Goal: Navigation & Orientation: Find specific page/section

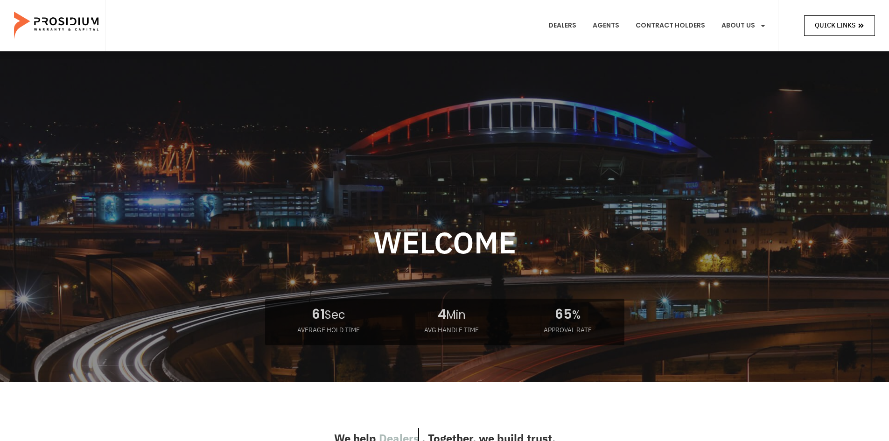
click at [858, 22] on icon at bounding box center [860, 25] width 7 height 7
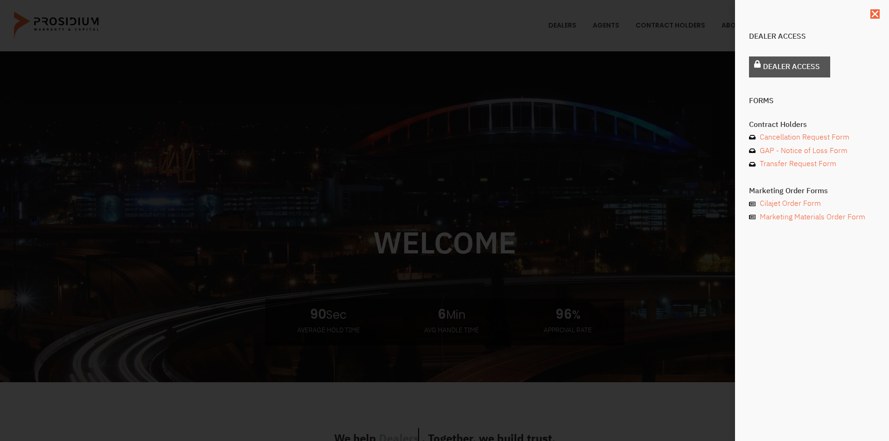
click at [801, 58] on link "Dealer Access" at bounding box center [789, 66] width 81 height 21
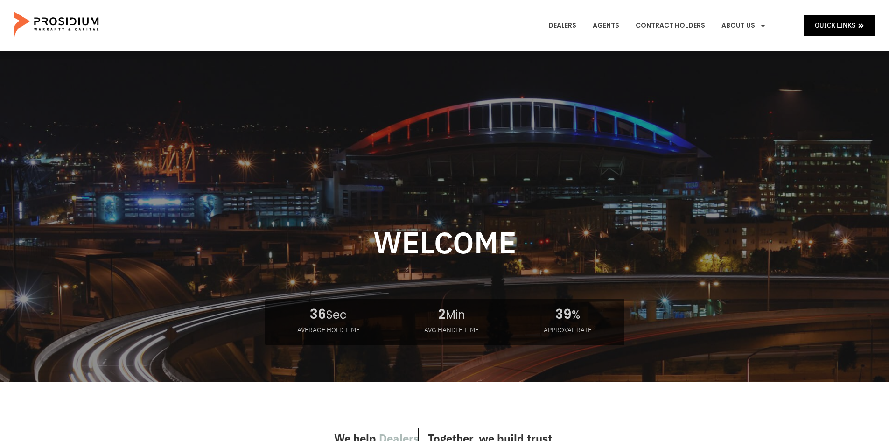
click at [821, 17] on e-page-transition at bounding box center [444, 220] width 889 height 441
click at [823, 20] on e-page-transition at bounding box center [444, 220] width 889 height 441
click at [828, 27] on span "Quick Links" at bounding box center [835, 26] width 41 height 12
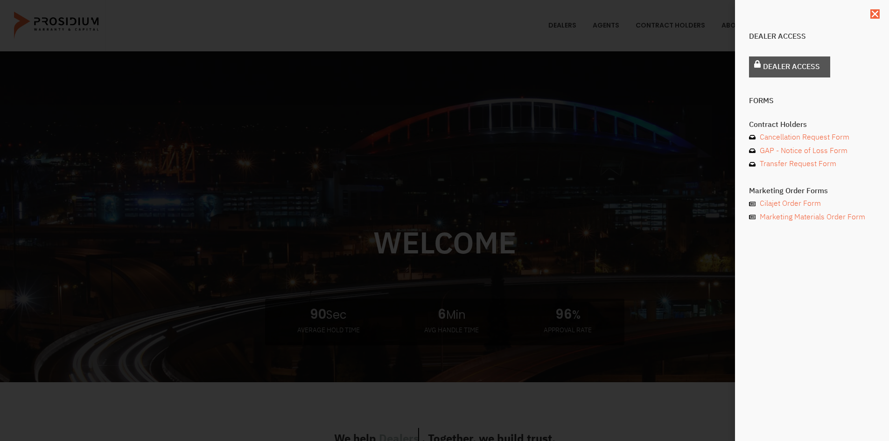
click at [816, 66] on span "Dealer Access" at bounding box center [791, 67] width 57 height 14
